Goal: Information Seeking & Learning: Learn about a topic

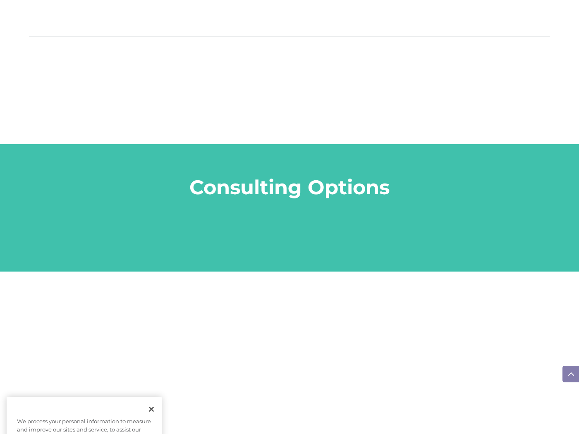
scroll to position [956, 0]
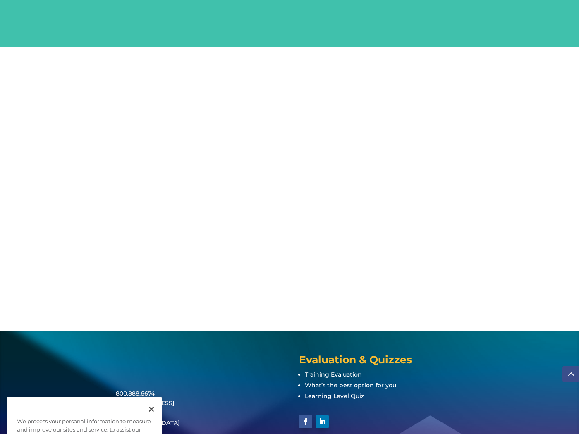
scroll to position [956, 0]
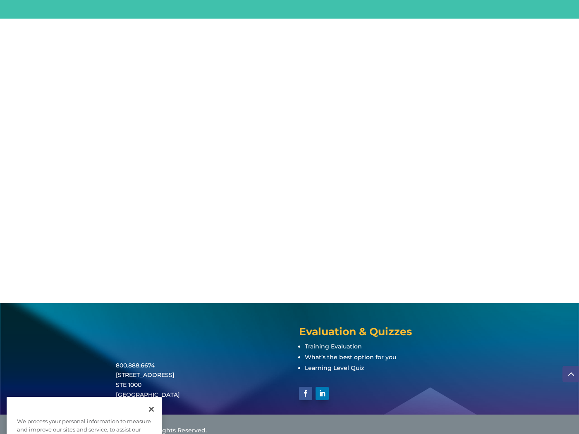
scroll to position [956, 0]
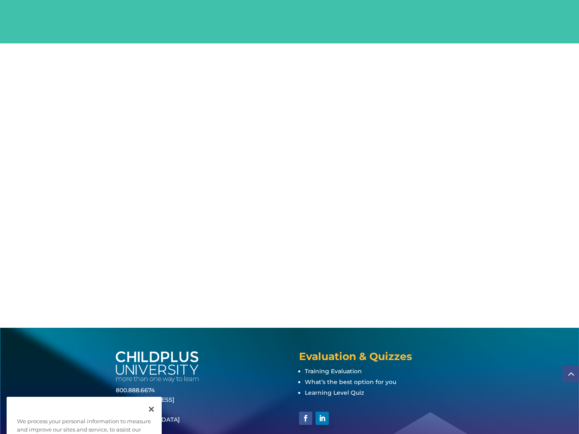
scroll to position [956, 0]
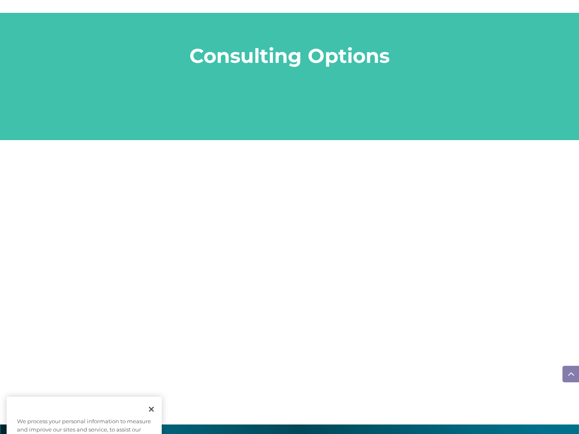
scroll to position [956, 0]
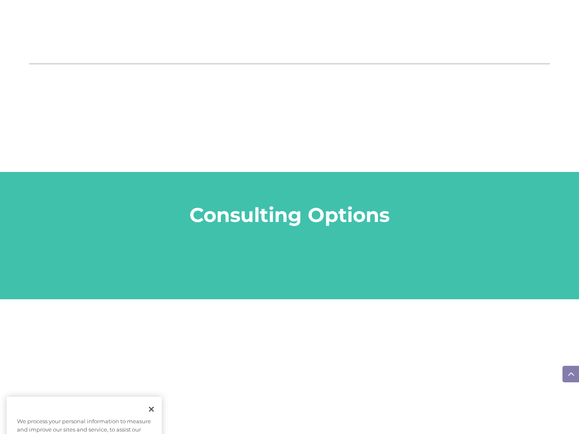
scroll to position [956, 0]
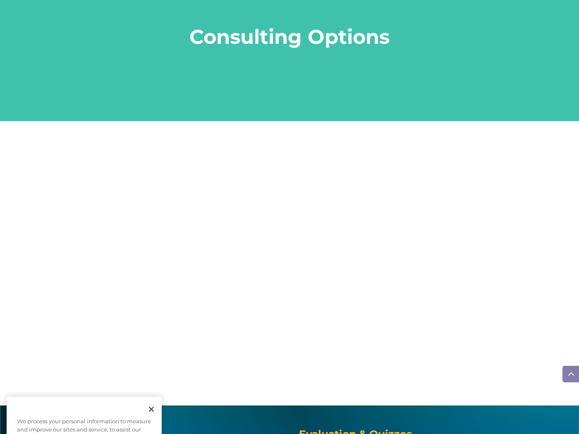
scroll to position [956, 0]
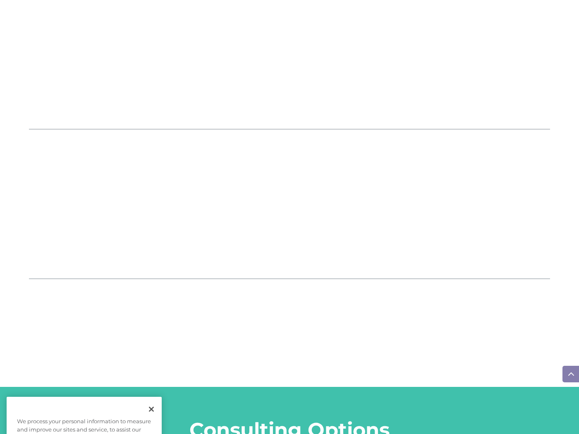
scroll to position [956, 0]
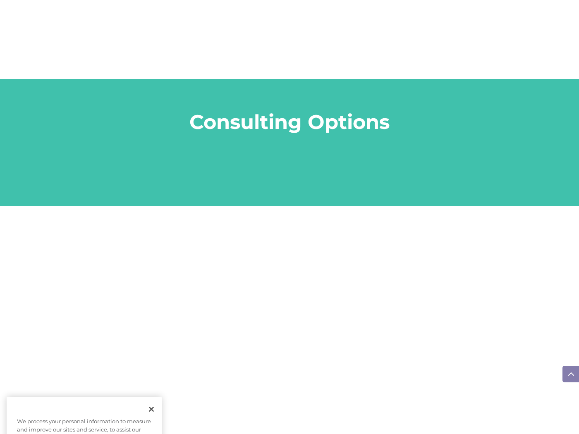
scroll to position [956, 0]
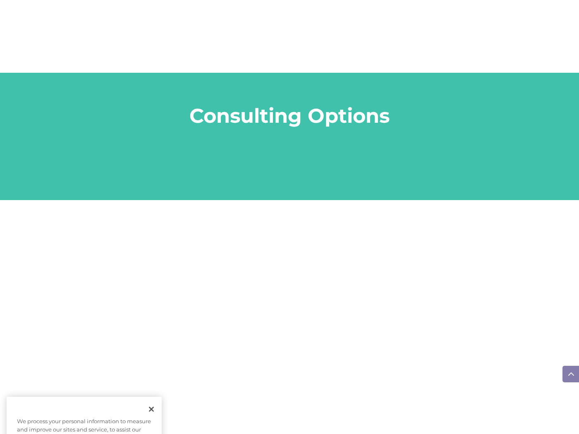
scroll to position [956, 0]
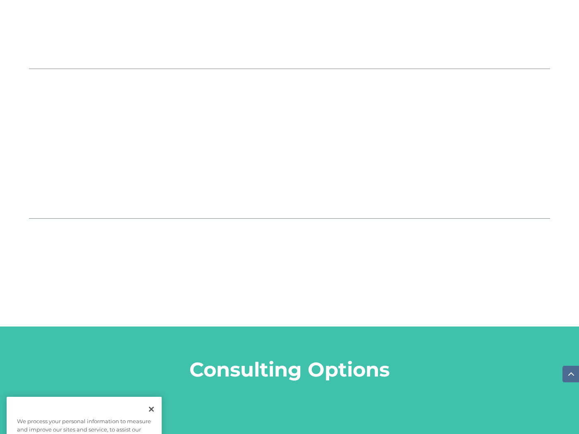
scroll to position [956, 0]
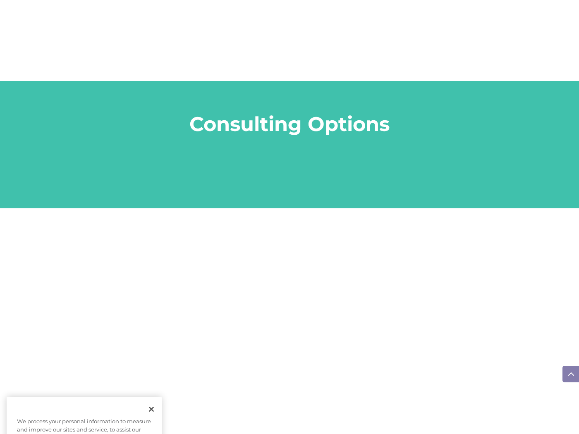
scroll to position [956, 0]
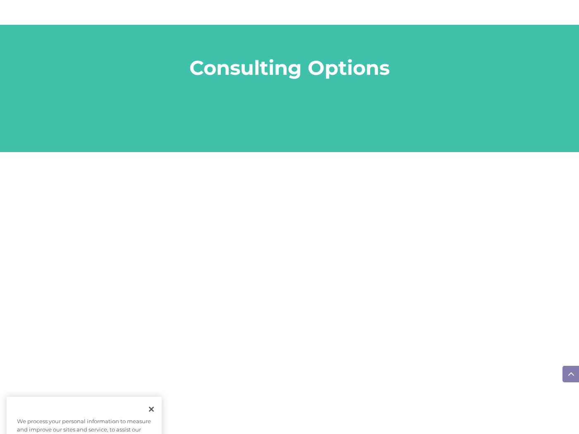
scroll to position [956, 0]
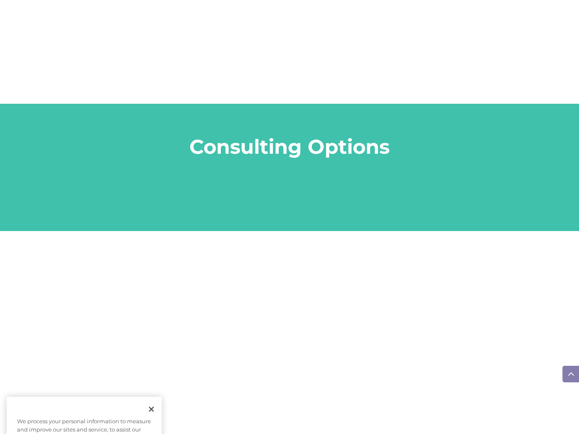
scroll to position [956, 0]
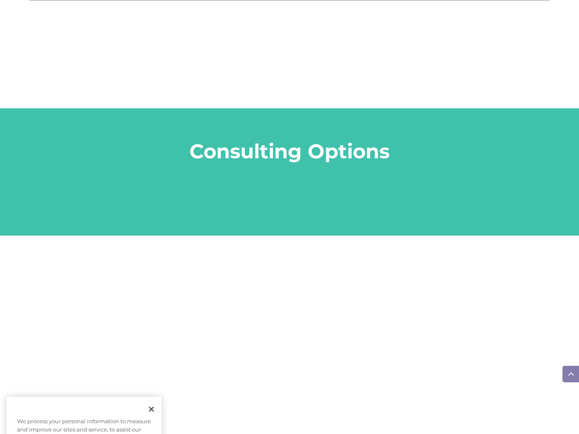
scroll to position [956, 0]
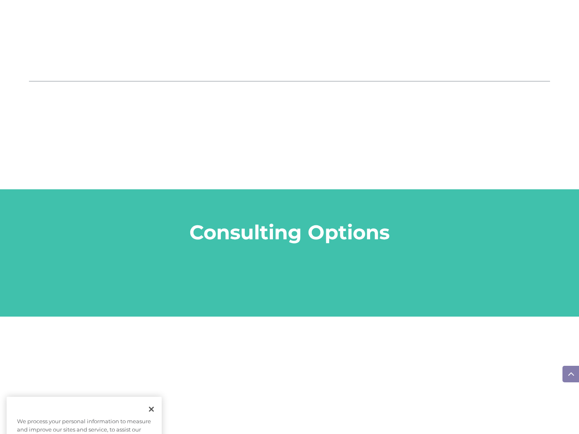
scroll to position [956, 0]
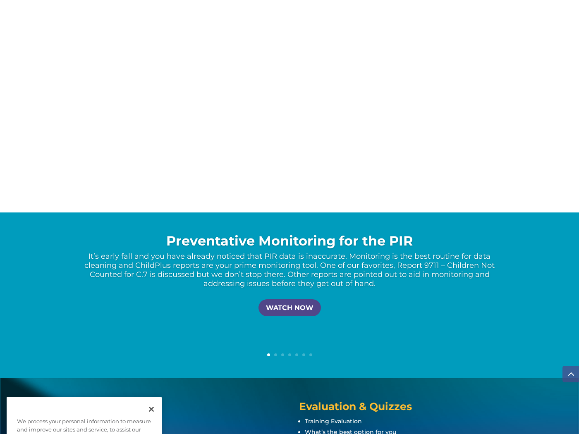
scroll to position [1573, 0]
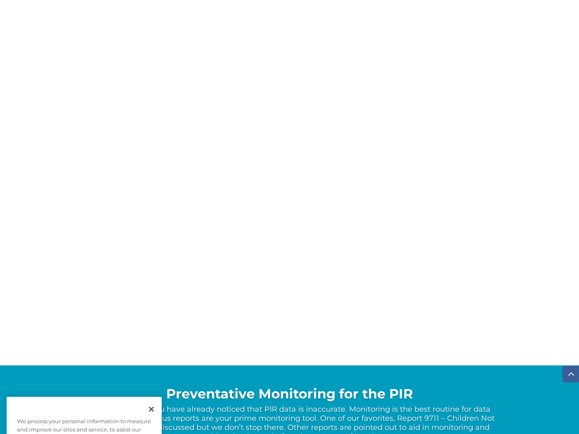
scroll to position [1573, 0]
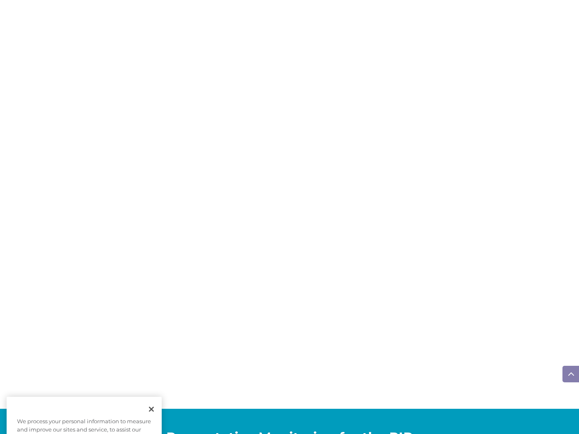
scroll to position [1573, 0]
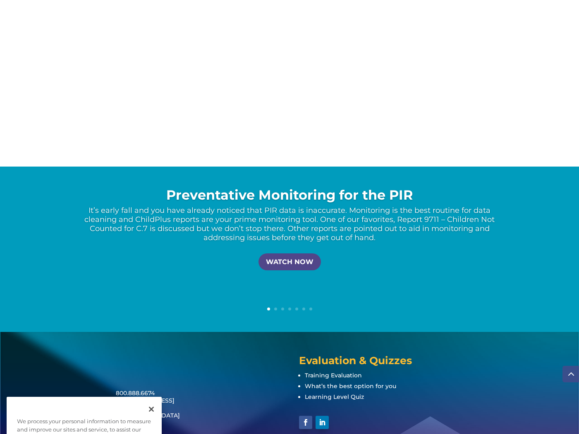
scroll to position [1573, 0]
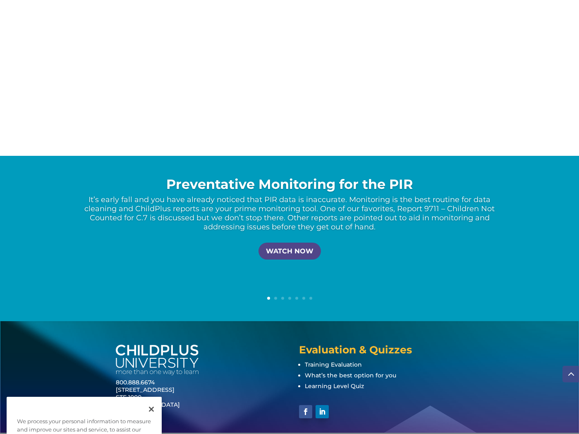
scroll to position [1573, 0]
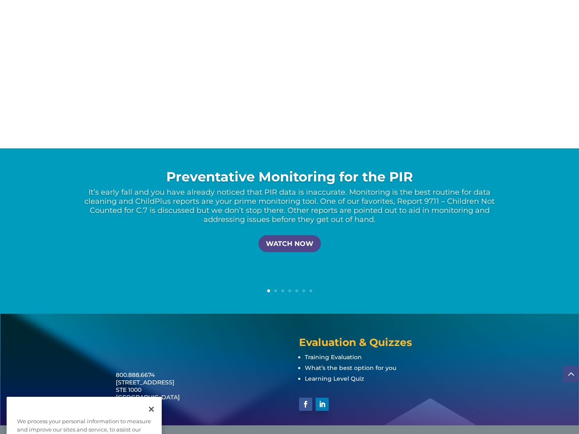
scroll to position [1573, 0]
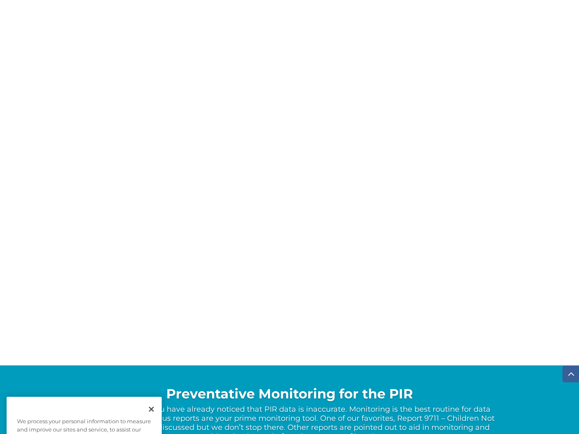
scroll to position [1573, 0]
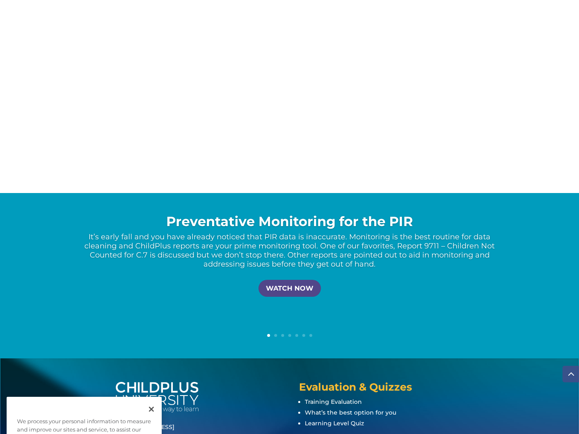
scroll to position [1573, 0]
